Goal: Task Accomplishment & Management: Manage account settings

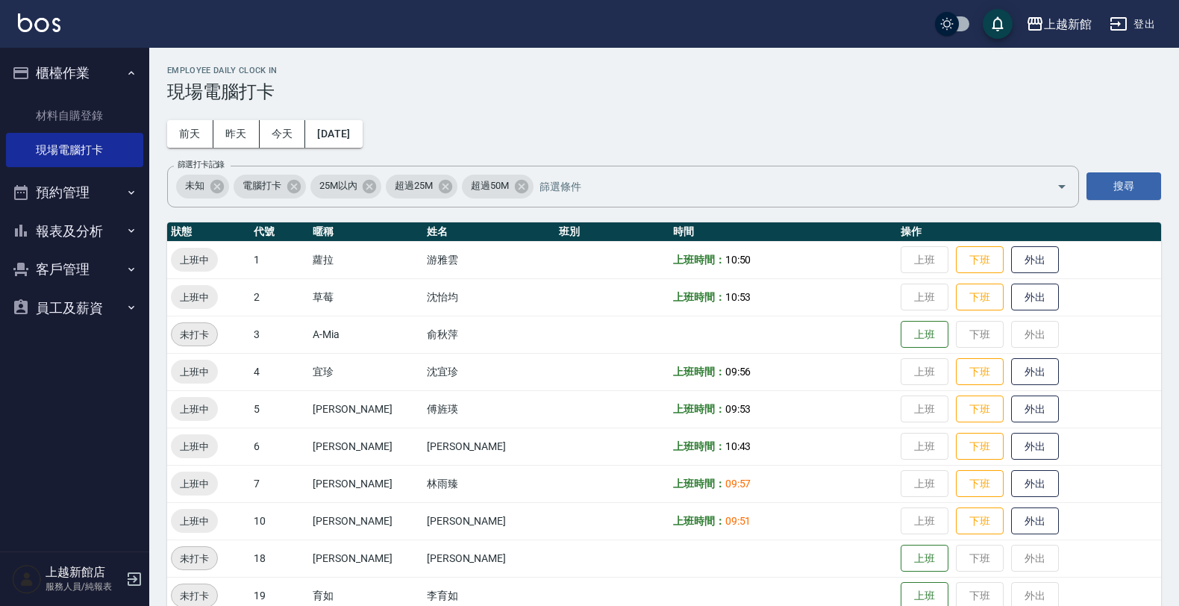
click at [83, 272] on button "客戶管理" at bounding box center [74, 269] width 137 height 39
click at [76, 311] on link "客戶列表" at bounding box center [74, 312] width 137 height 34
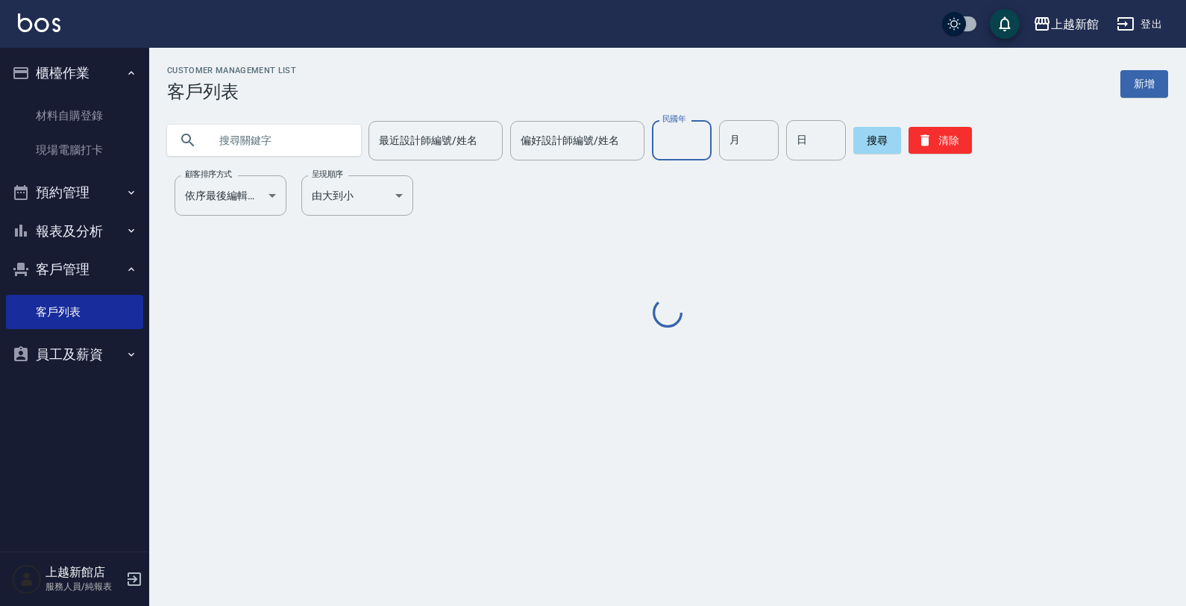
click at [673, 143] on input "民國年" at bounding box center [682, 140] width 60 height 40
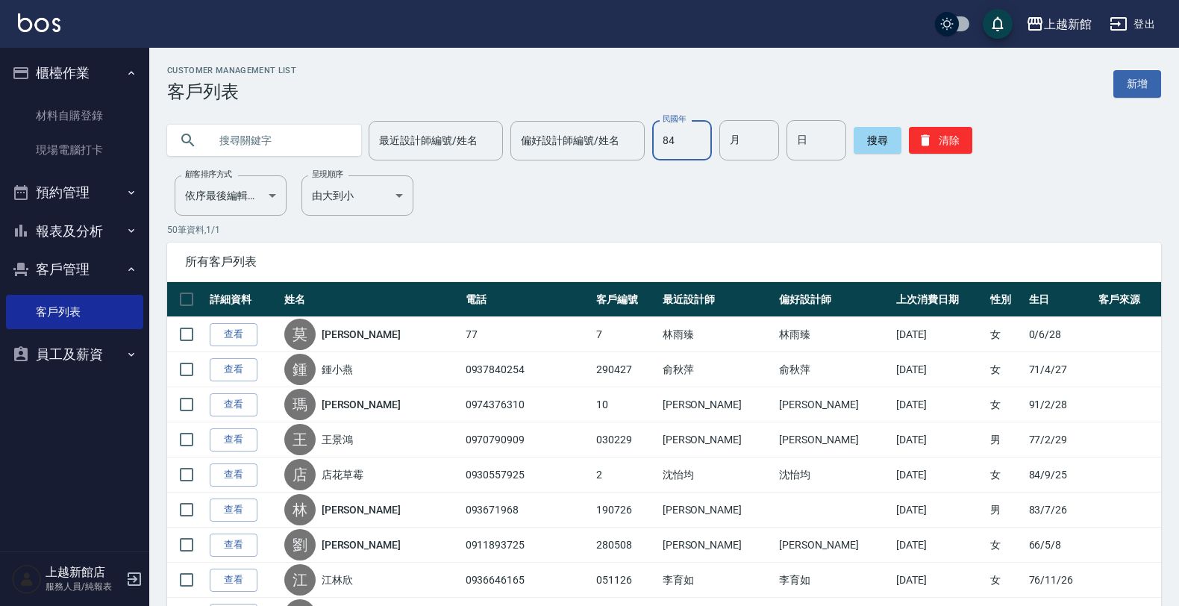
type input "84"
type input "10"
type input "11"
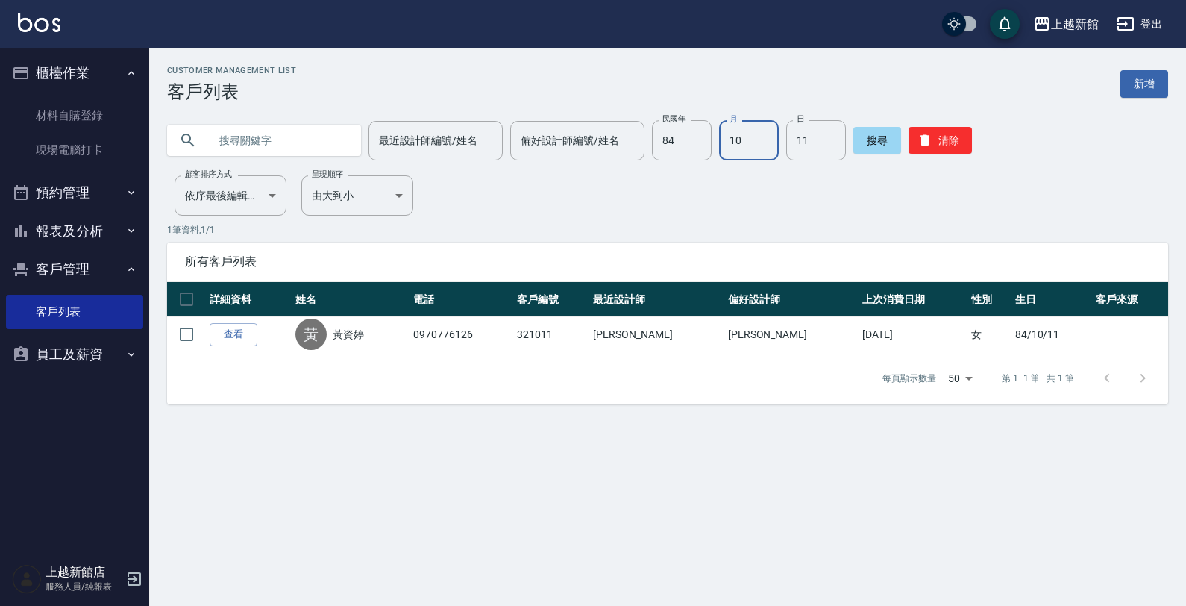
click at [737, 139] on input "10" at bounding box center [749, 140] width 60 height 40
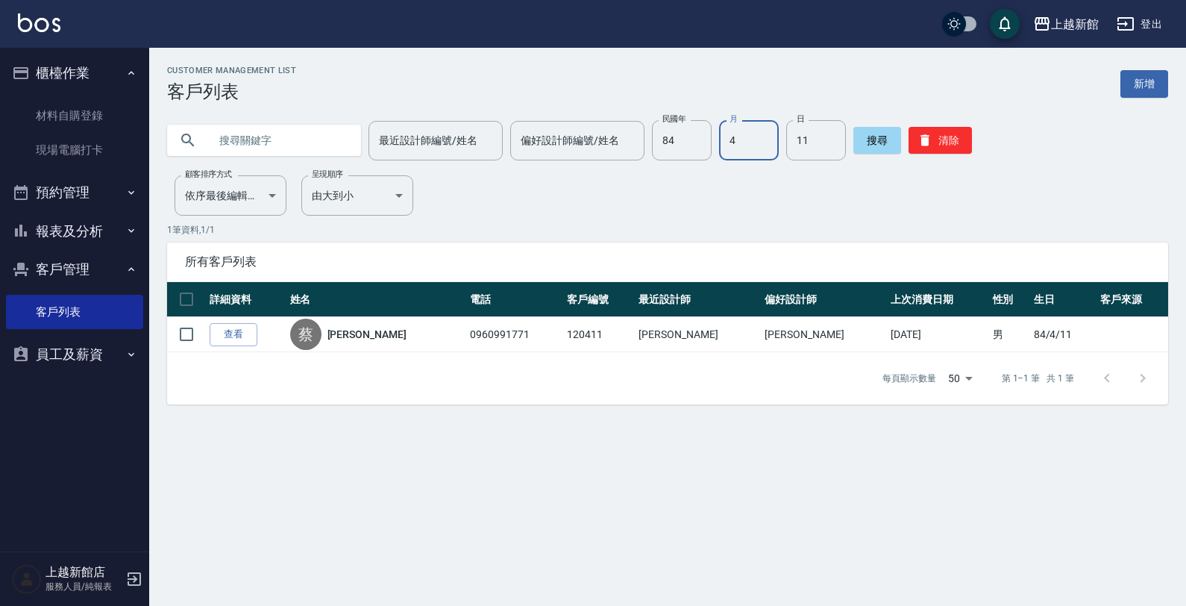
click at [745, 140] on input "4" at bounding box center [749, 140] width 60 height 40
type input "11"
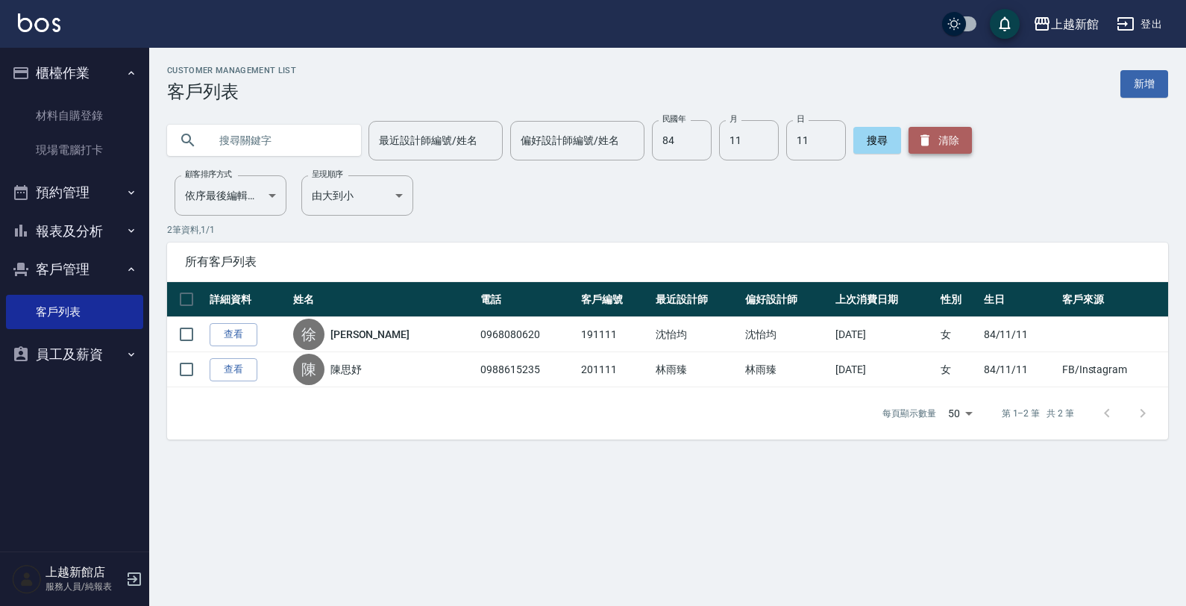
click at [940, 133] on button "清除" at bounding box center [940, 140] width 63 height 27
